Goal: Task Accomplishment & Management: Use online tool/utility

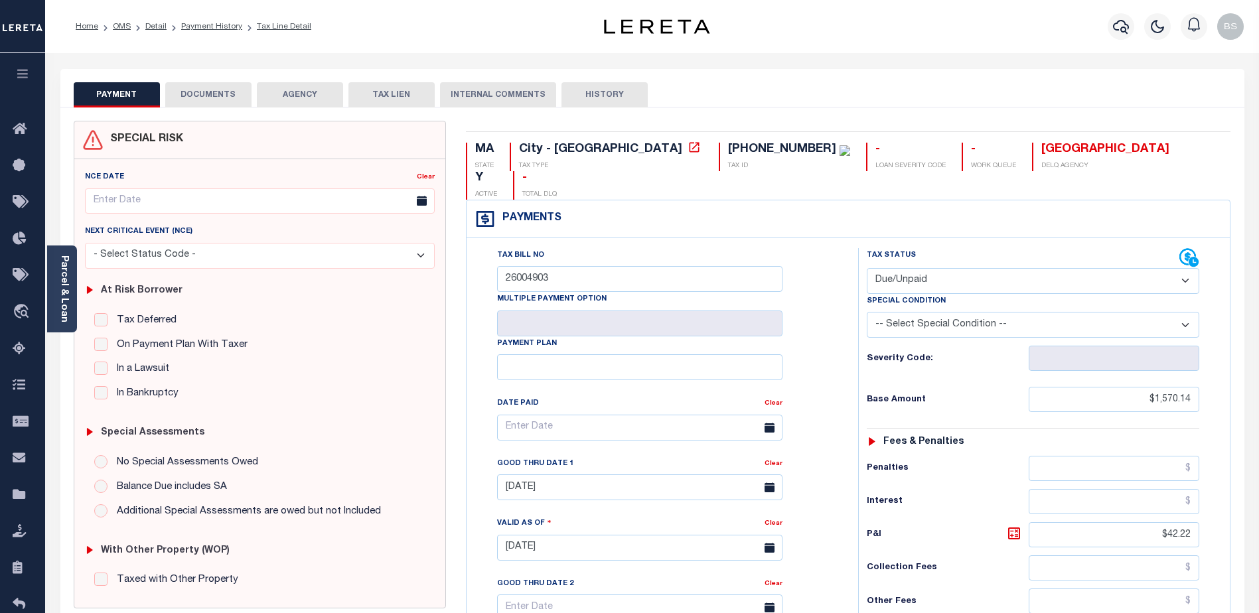
select select "DUE"
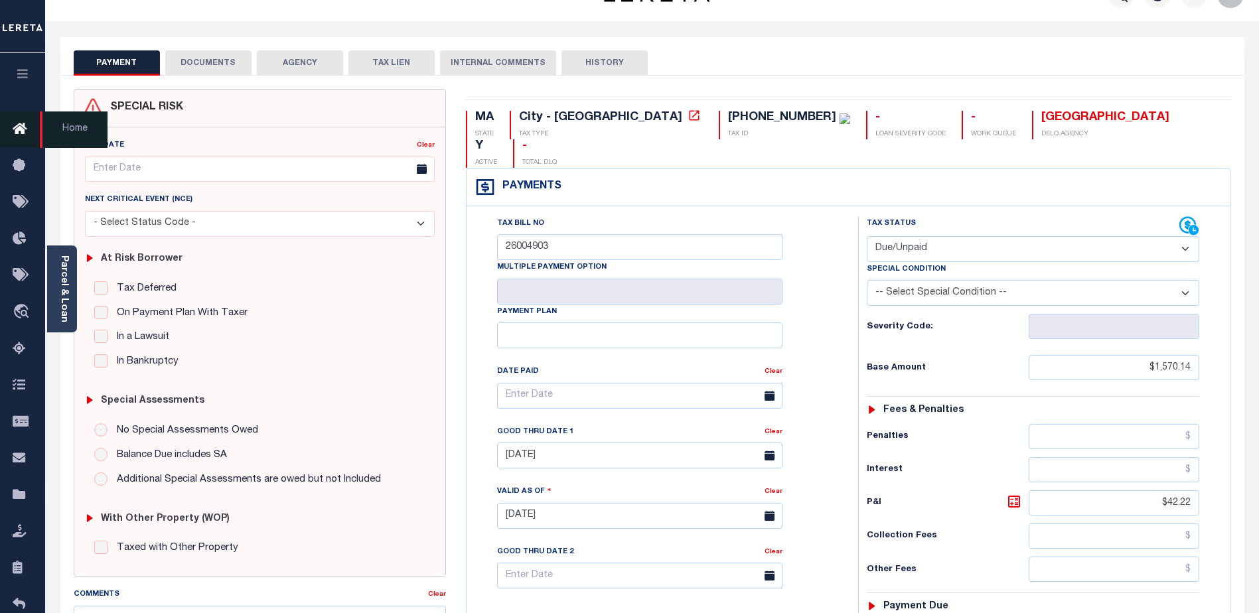
scroll to position [32, 0]
click at [15, 129] on icon at bounding box center [23, 129] width 21 height 17
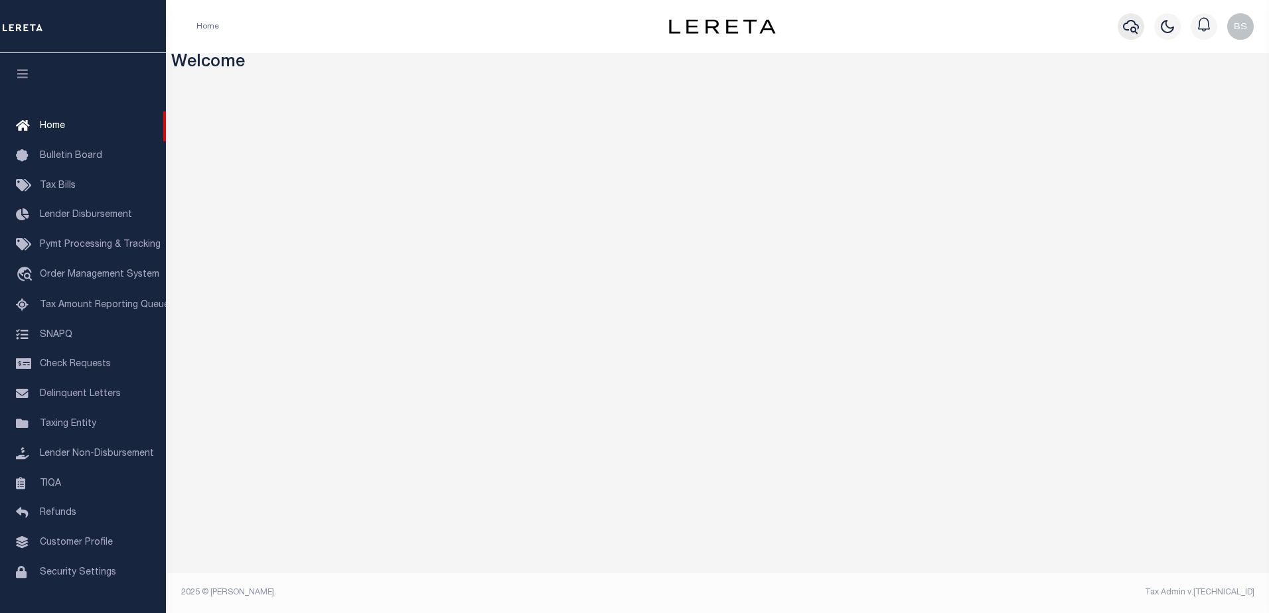
drag, startPoint x: 797, startPoint y: 46, endPoint x: 1129, endPoint y: 28, distance: 333.1
click at [1129, 28] on icon "button" at bounding box center [1131, 27] width 16 height 16
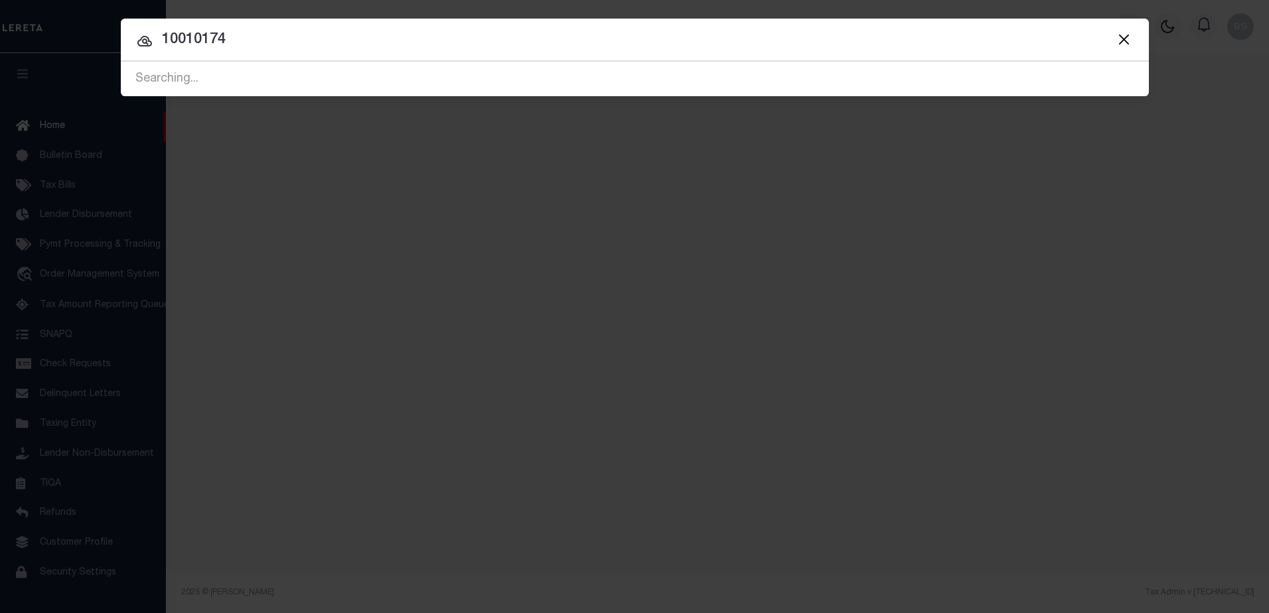
type input "10010174"
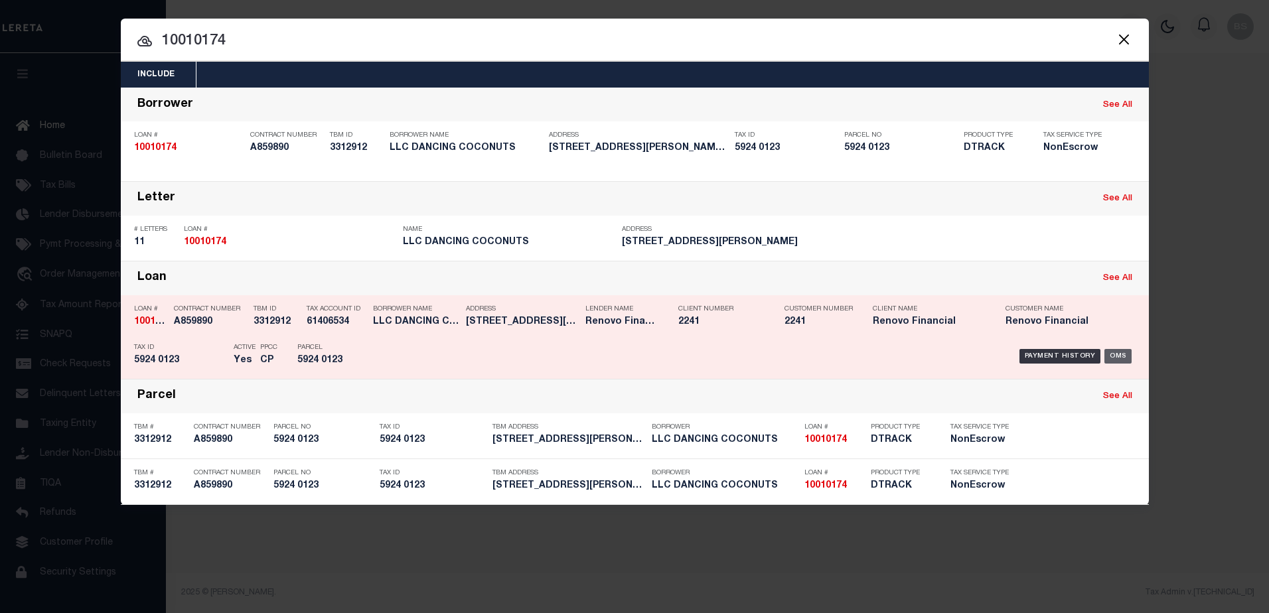
click at [1110, 358] on div "OMS" at bounding box center [1118, 356] width 27 height 15
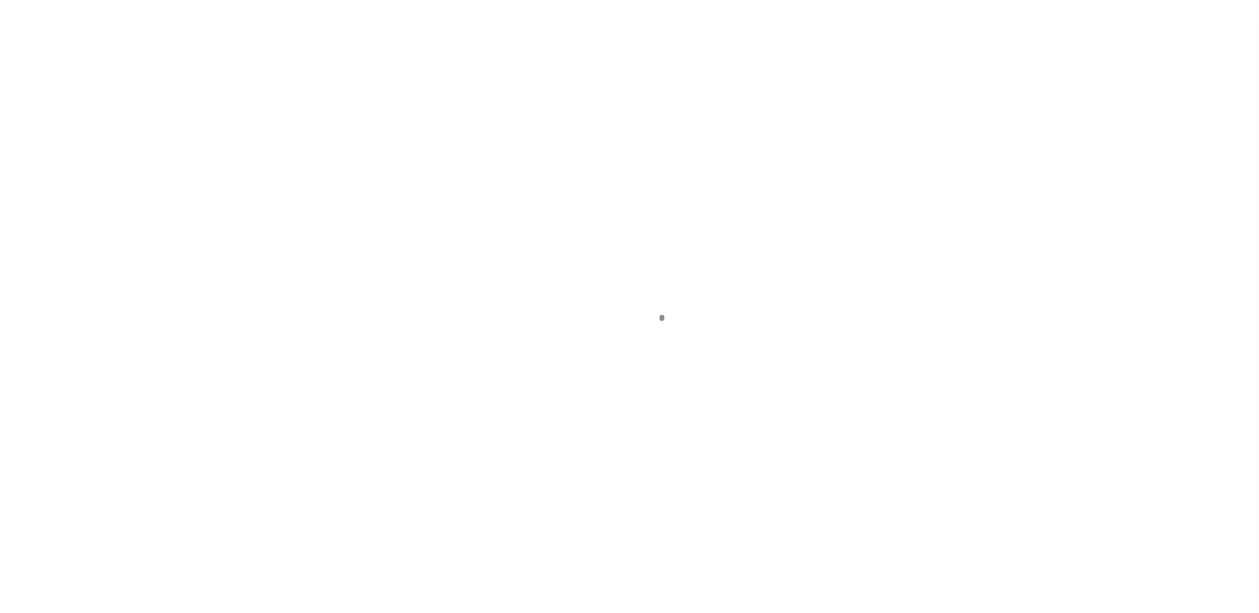
select select "NonEscrow"
type input "[STREET_ADDRESS][PERSON_NAME]"
type input "5924 0123"
select select
type input "[US_STATE][GEOGRAPHIC_DATA] 20032"
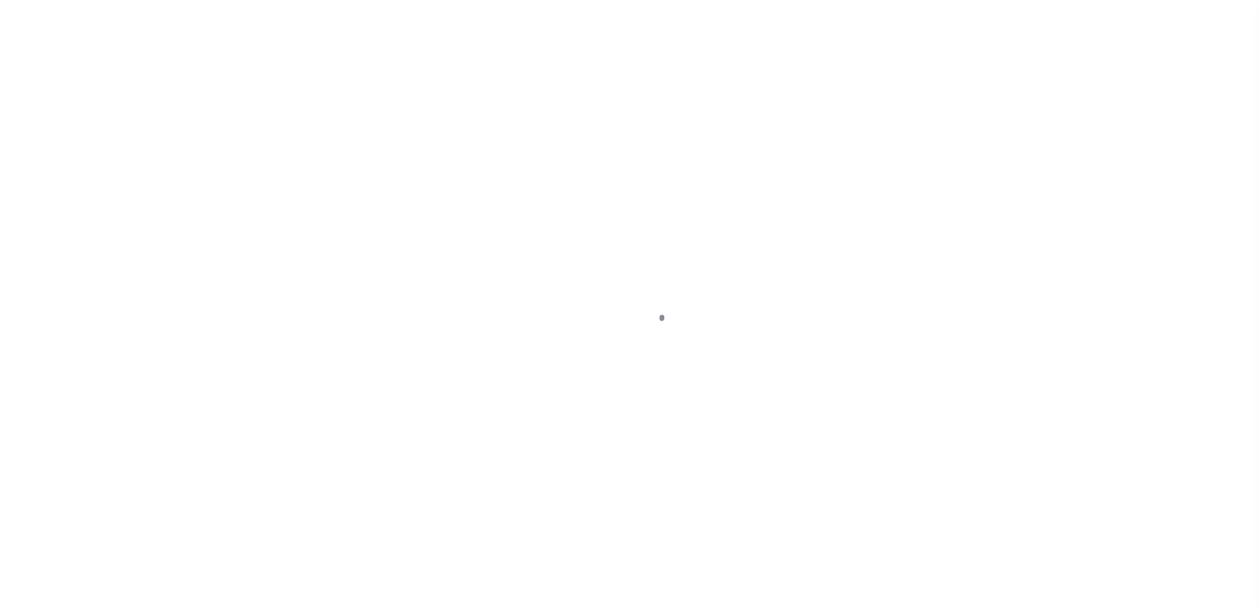
type input "a0k8Y00000jIKmL"
type input "DC"
select select
select select "25067"
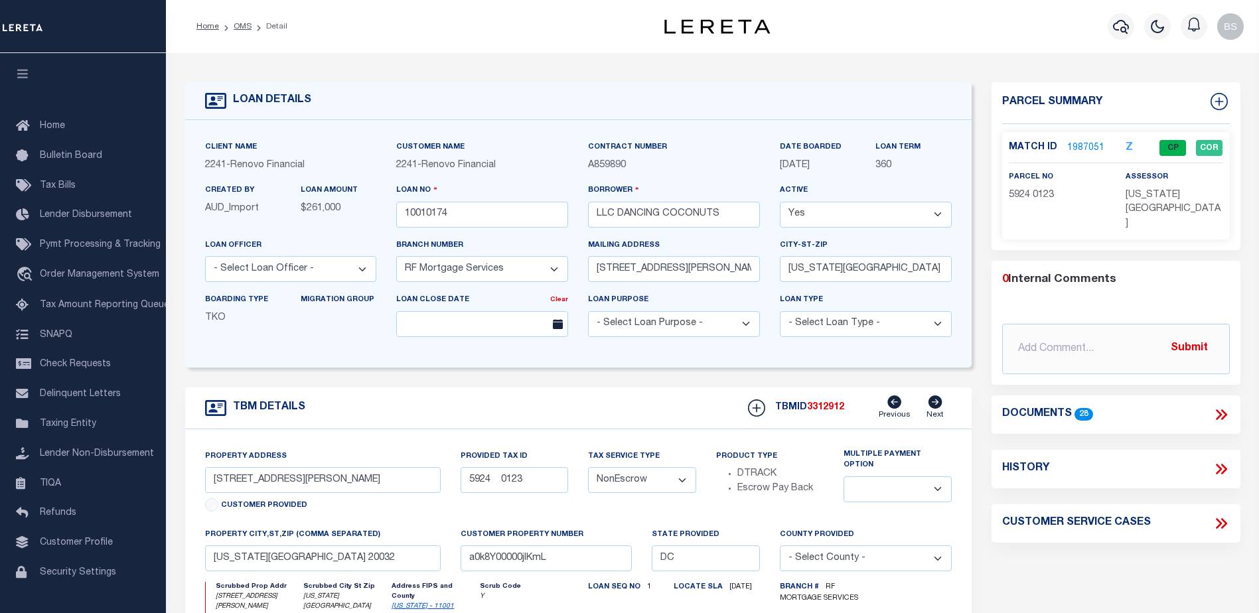
click at [1067, 149] on link "1987051" at bounding box center [1085, 148] width 37 height 14
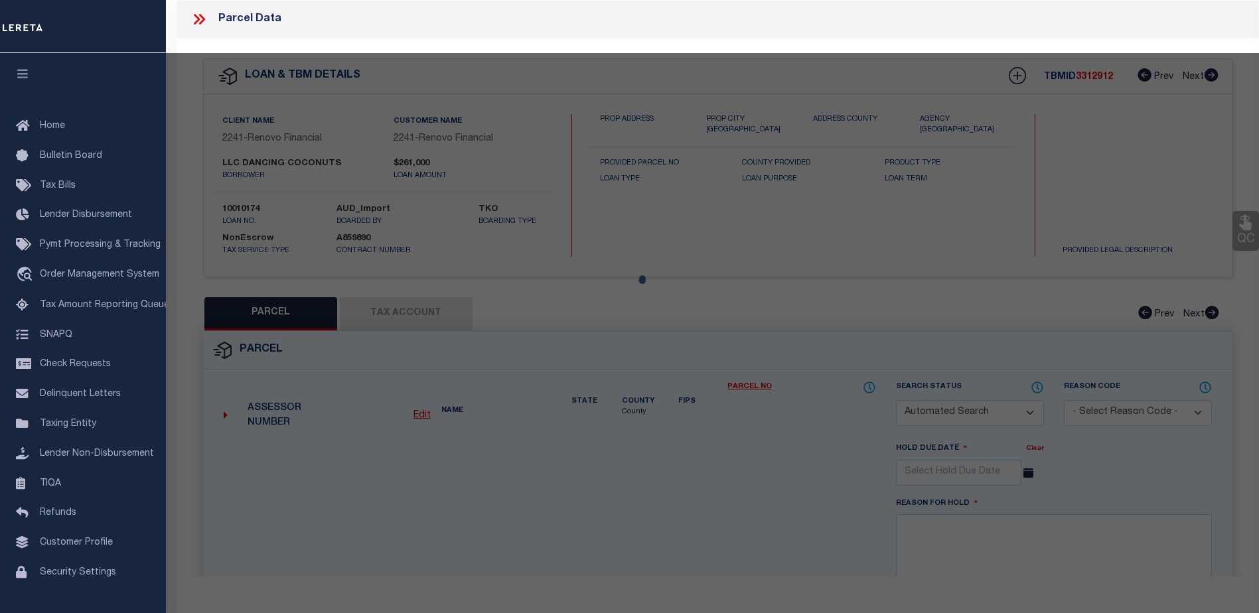
checkbox input "false"
select select "CP"
type input "DANCING COCONUTS LLC"
select select "AGW"
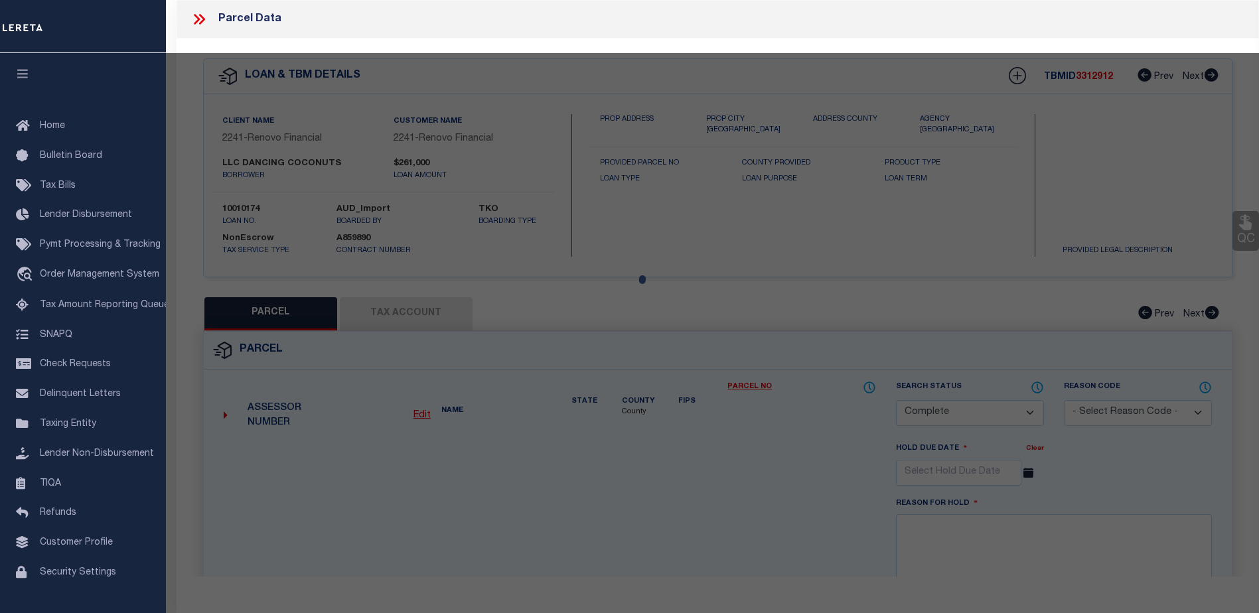
select select "ADD"
type input "[STREET_ADDRESS]"
checkbox input "false"
type input "[US_STATE][GEOGRAPHIC_DATA] 20032"
type textarea "Tax ID Formatting"
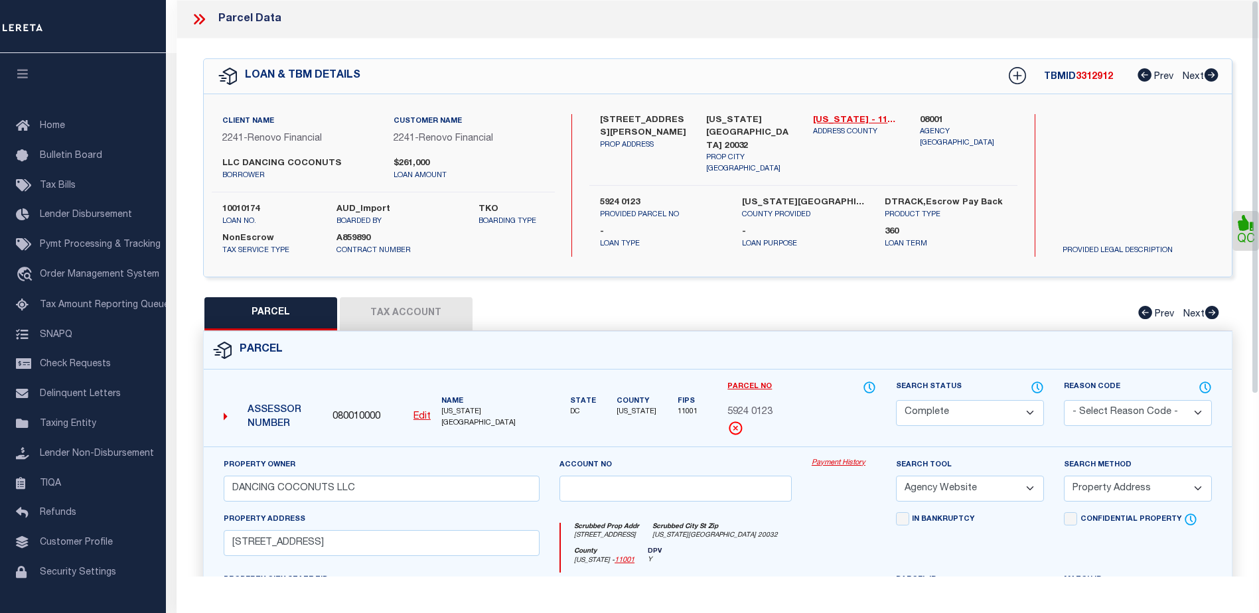
click at [817, 459] on link "Payment History" at bounding box center [844, 463] width 64 height 11
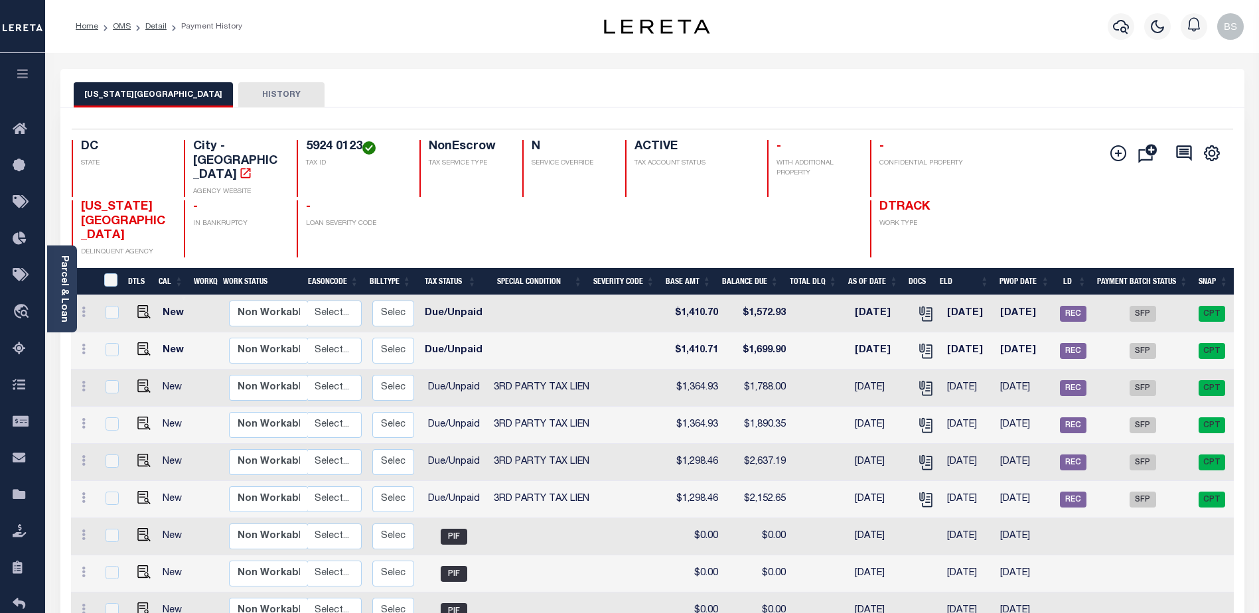
click at [248, 94] on button "HISTORY" at bounding box center [281, 94] width 86 height 25
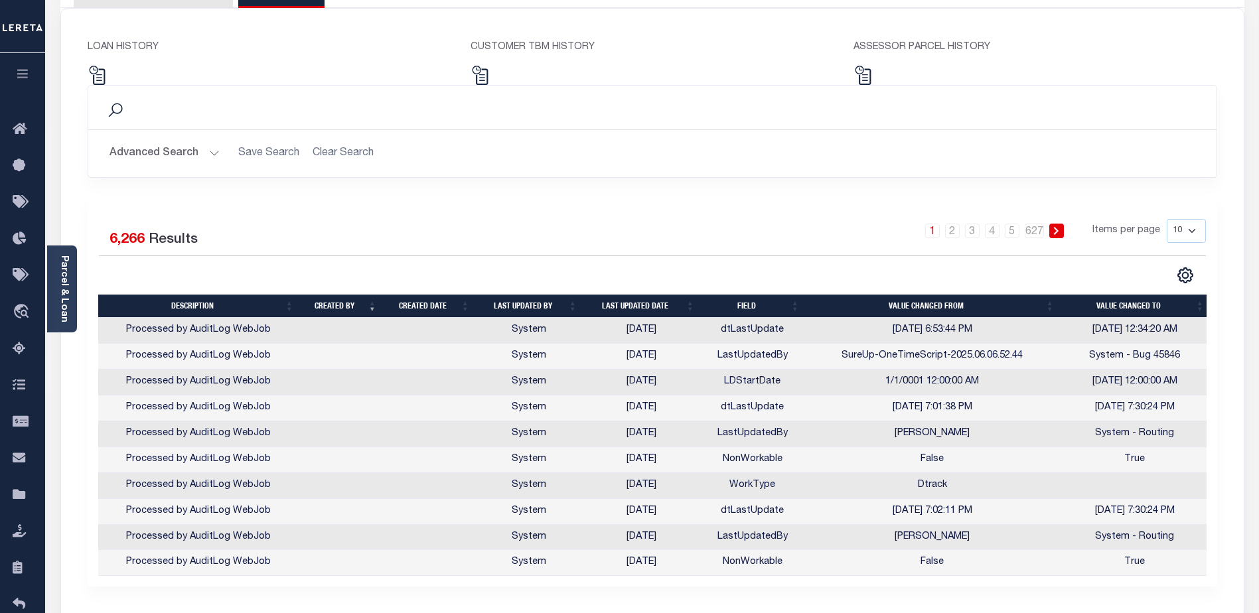
scroll to position [133, 0]
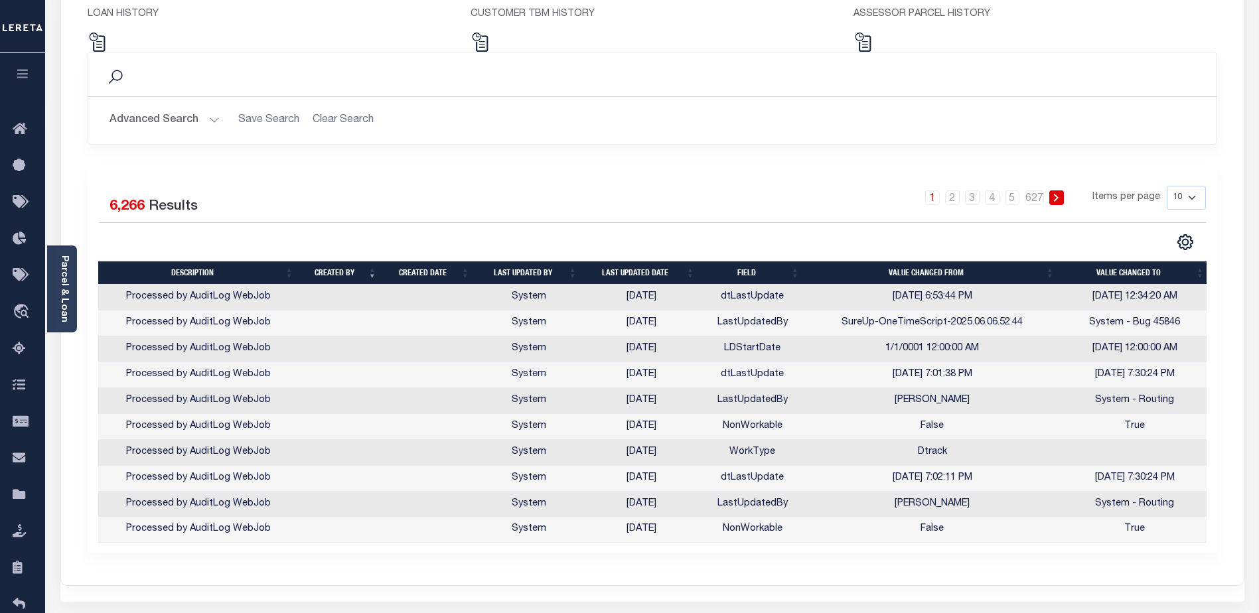
click at [1191, 196] on select "10 25 50 100" at bounding box center [1186, 198] width 39 height 24
click at [1167, 186] on select "10 25 50 100" at bounding box center [1186, 198] width 39 height 24
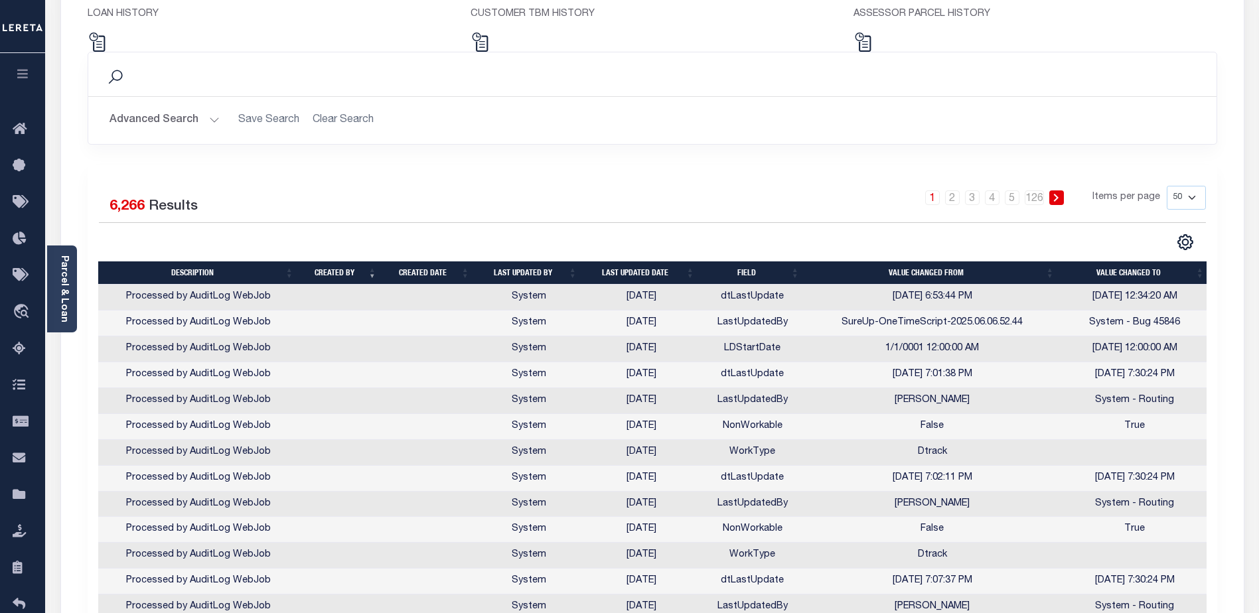
click at [1193, 195] on select "10 25 50 100" at bounding box center [1186, 198] width 39 height 24
select select "100"
click at [1167, 186] on select "10 25 50 100" at bounding box center [1186, 198] width 39 height 24
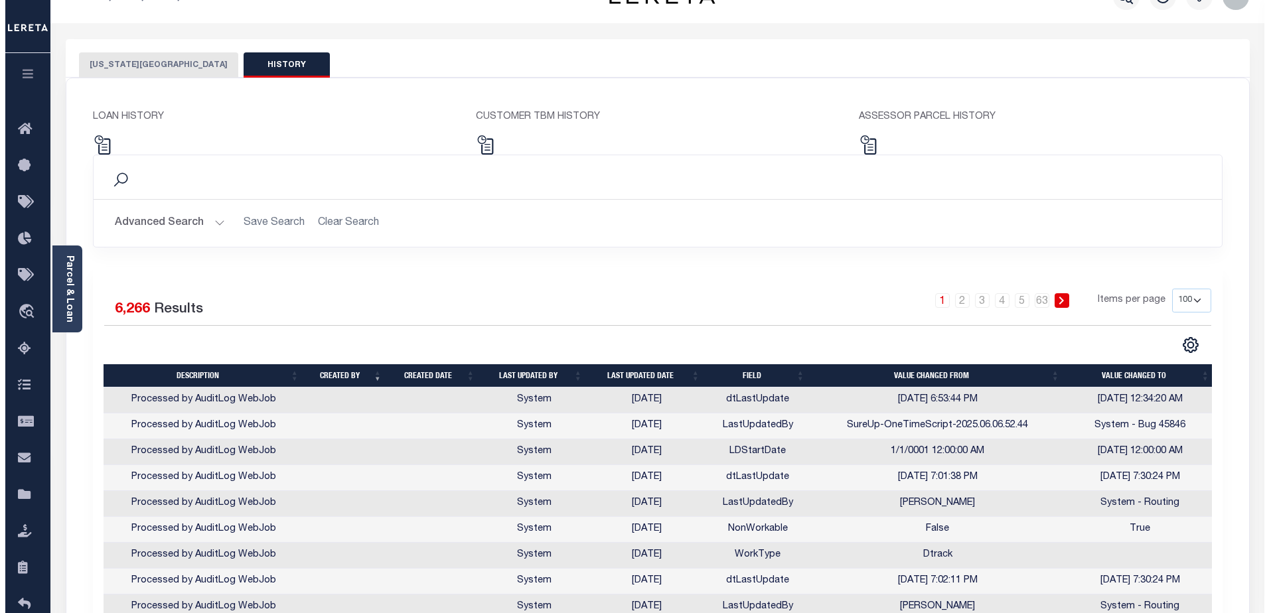
scroll to position [0, 0]
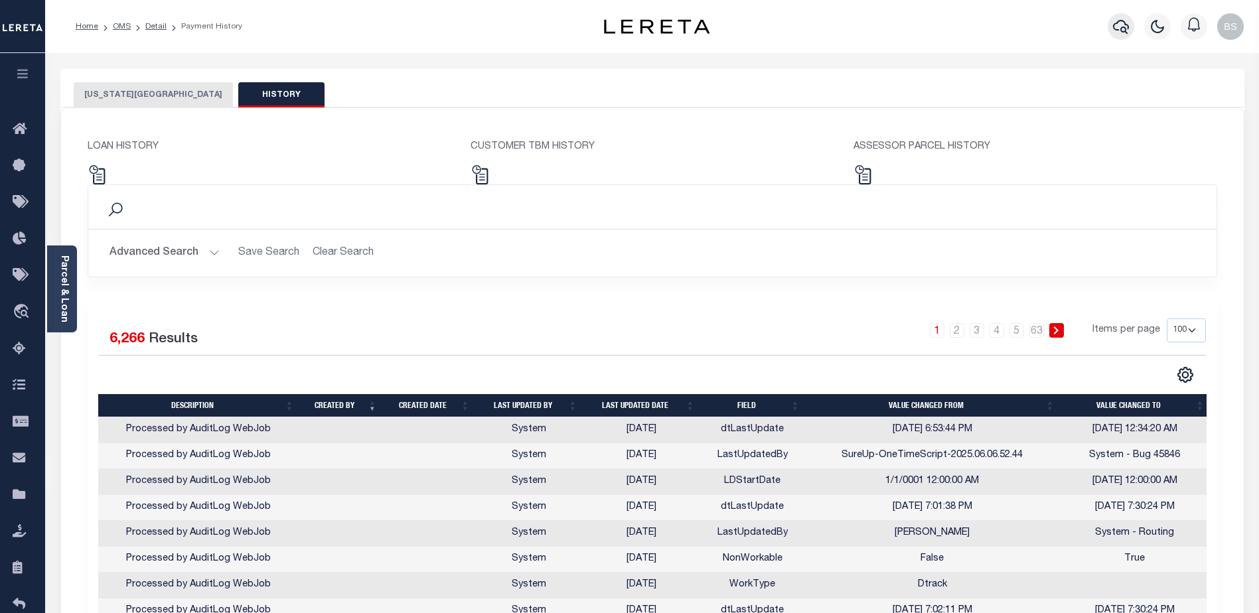
click at [1119, 31] on icon "button" at bounding box center [1121, 27] width 16 height 14
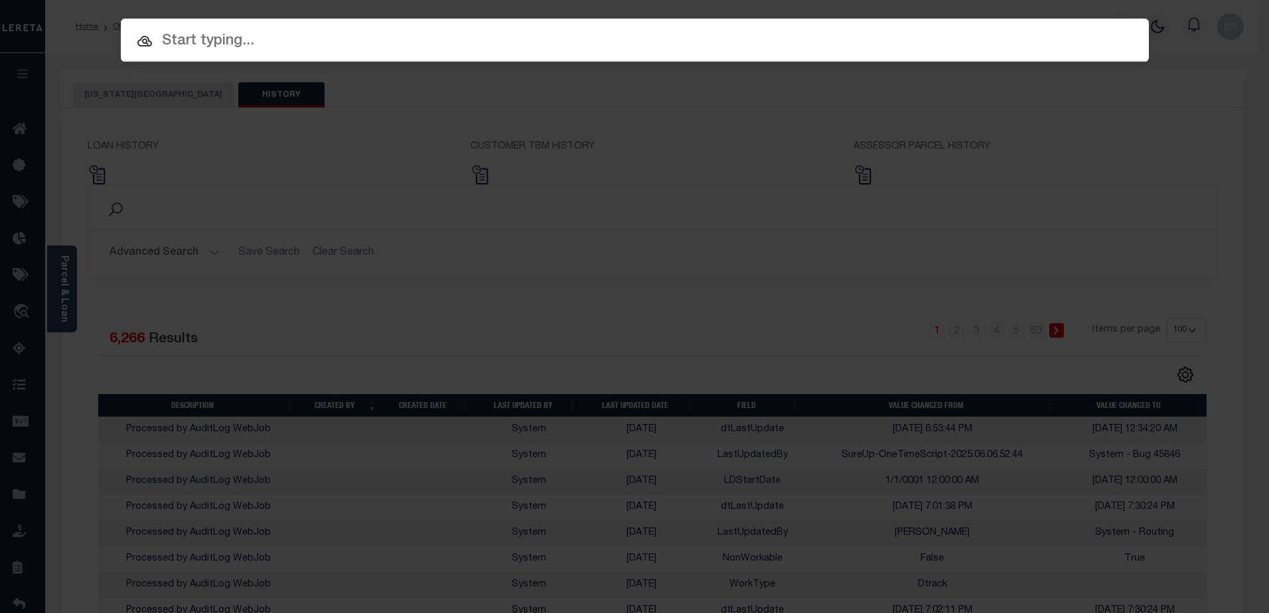
click at [287, 31] on input "text" at bounding box center [635, 41] width 1028 height 23
